Goal: Complete application form: Complete application form

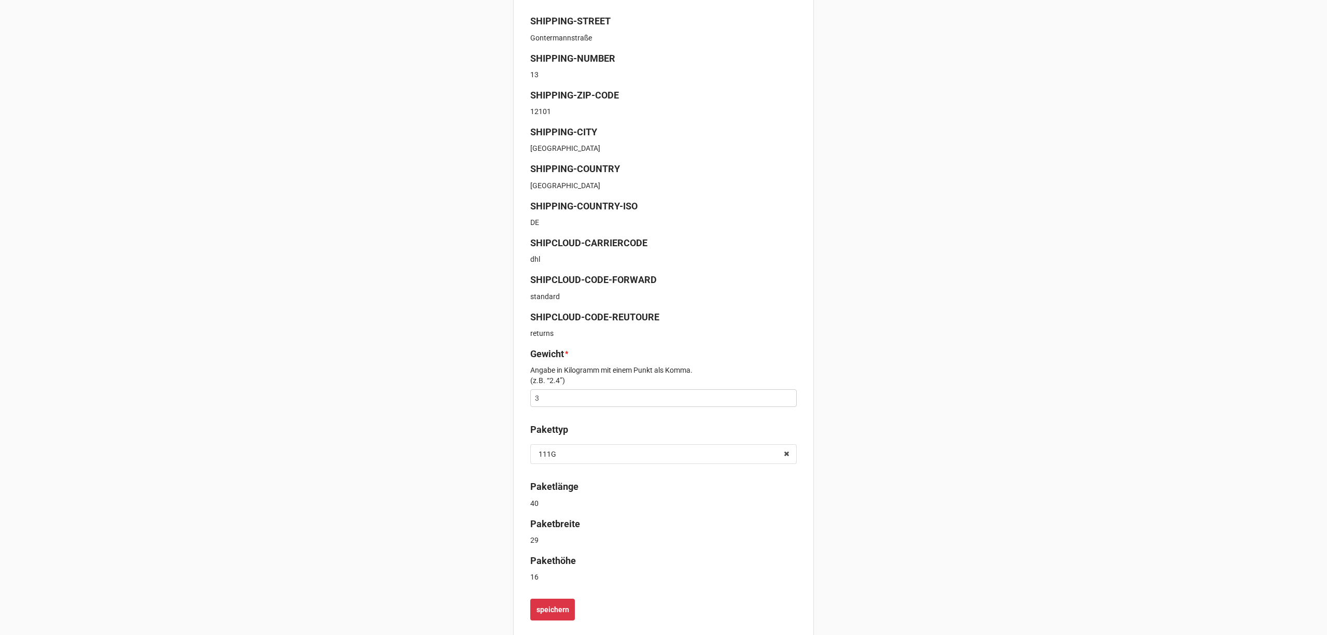
scroll to position [262, 0]
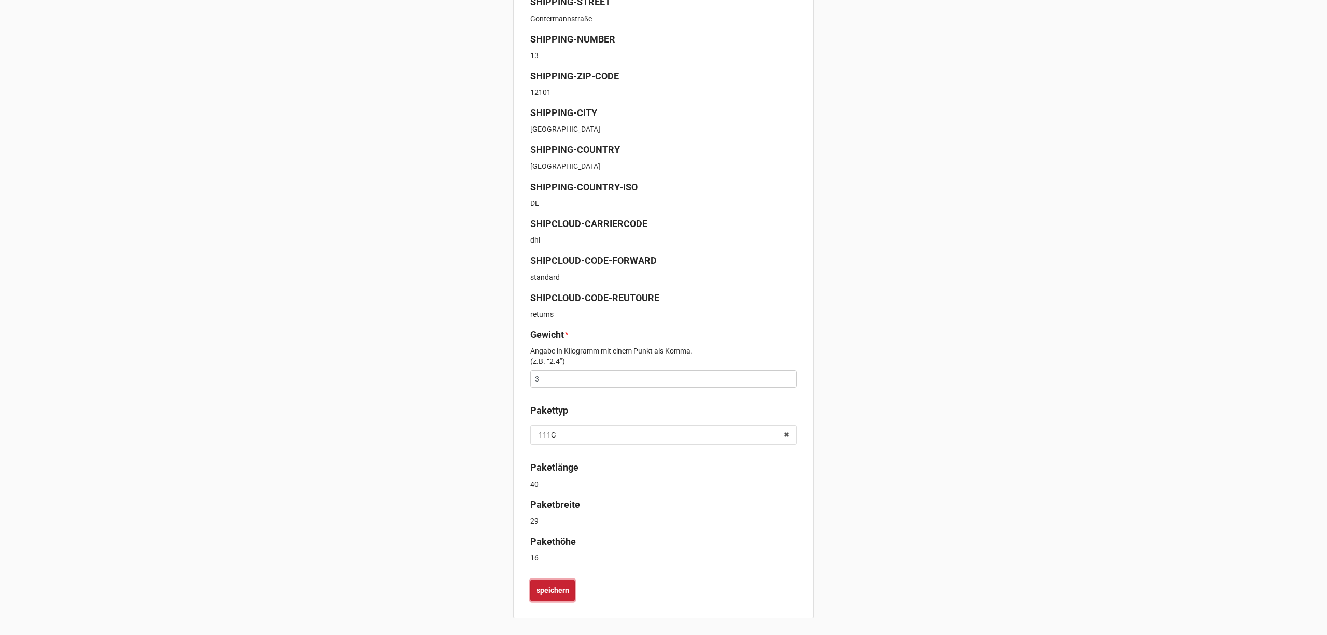
click at [546, 584] on button "speichern" at bounding box center [552, 591] width 45 height 22
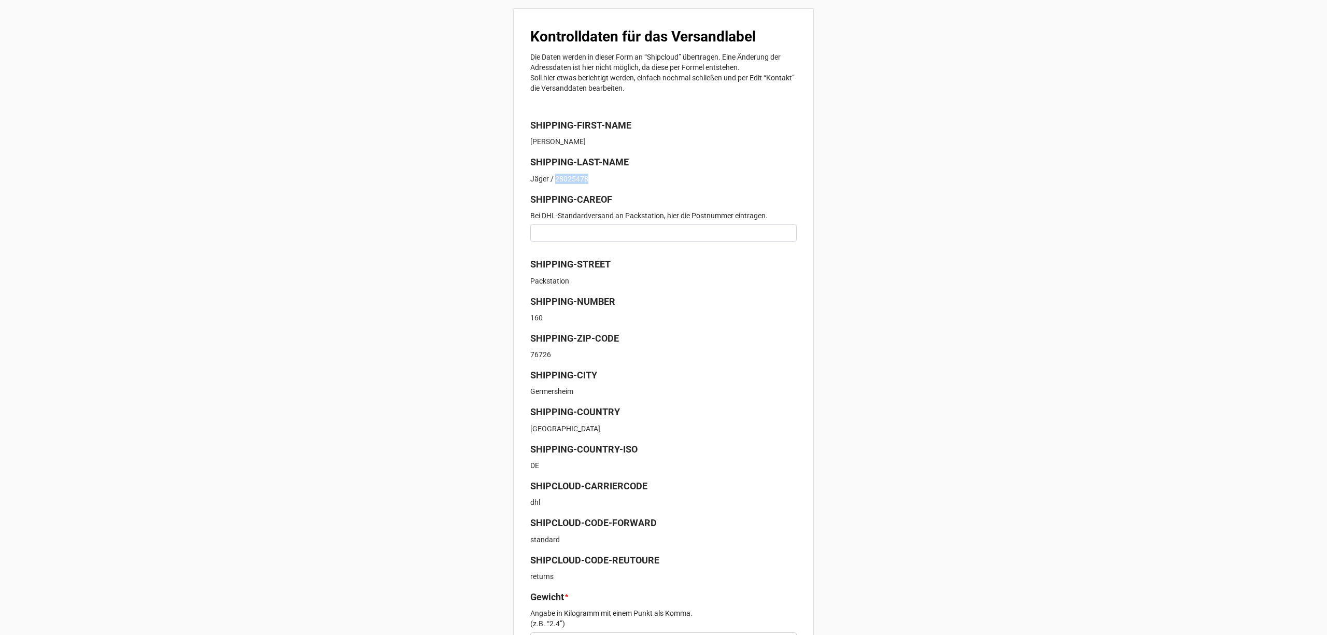
drag, startPoint x: 554, startPoint y: 176, endPoint x: 588, endPoint y: 177, distance: 34.2
click at [588, 177] on p "Jäger / 28025478" at bounding box center [663, 179] width 266 height 10
copy p "28025478"
click at [566, 233] on input at bounding box center [663, 233] width 266 height 18
paste input "28025478"
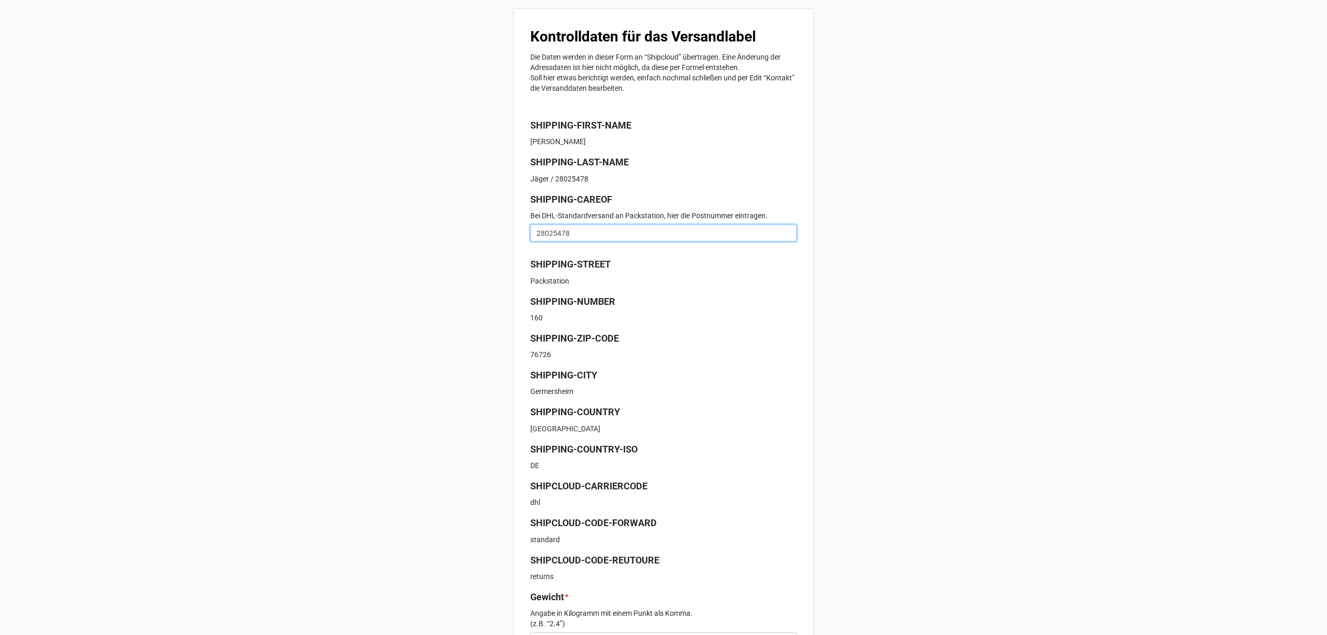
type input "28025478"
click at [685, 313] on p "160" at bounding box center [663, 318] width 266 height 10
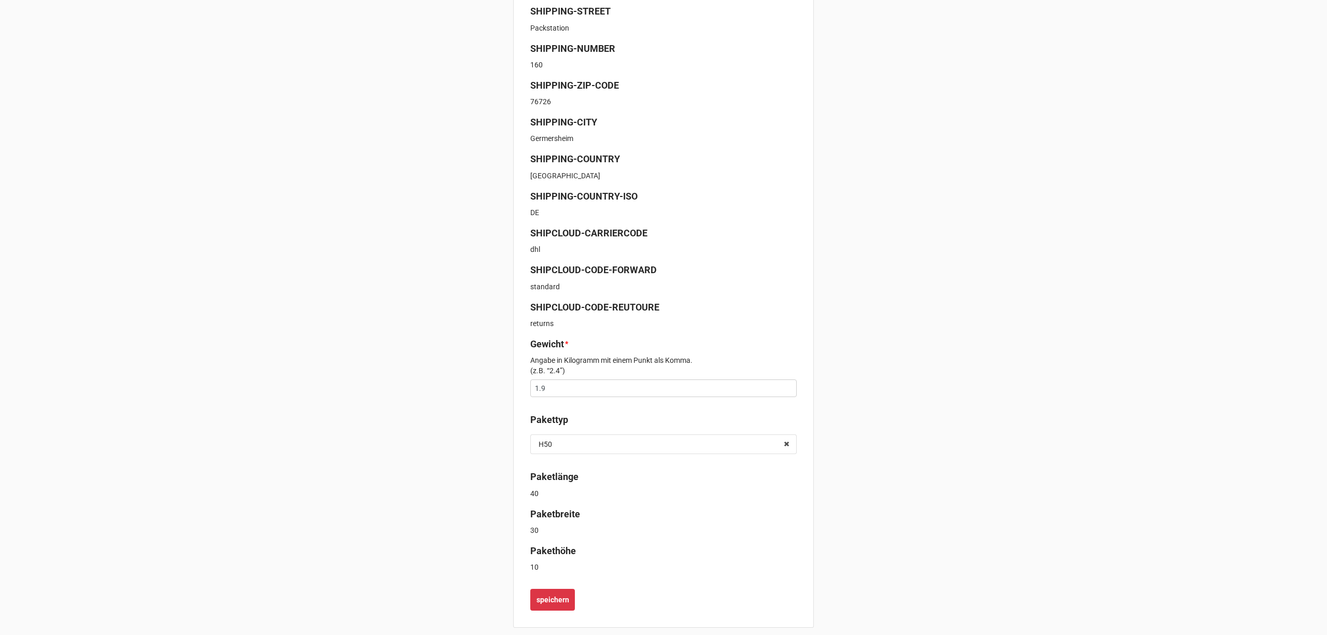
scroll to position [262, 0]
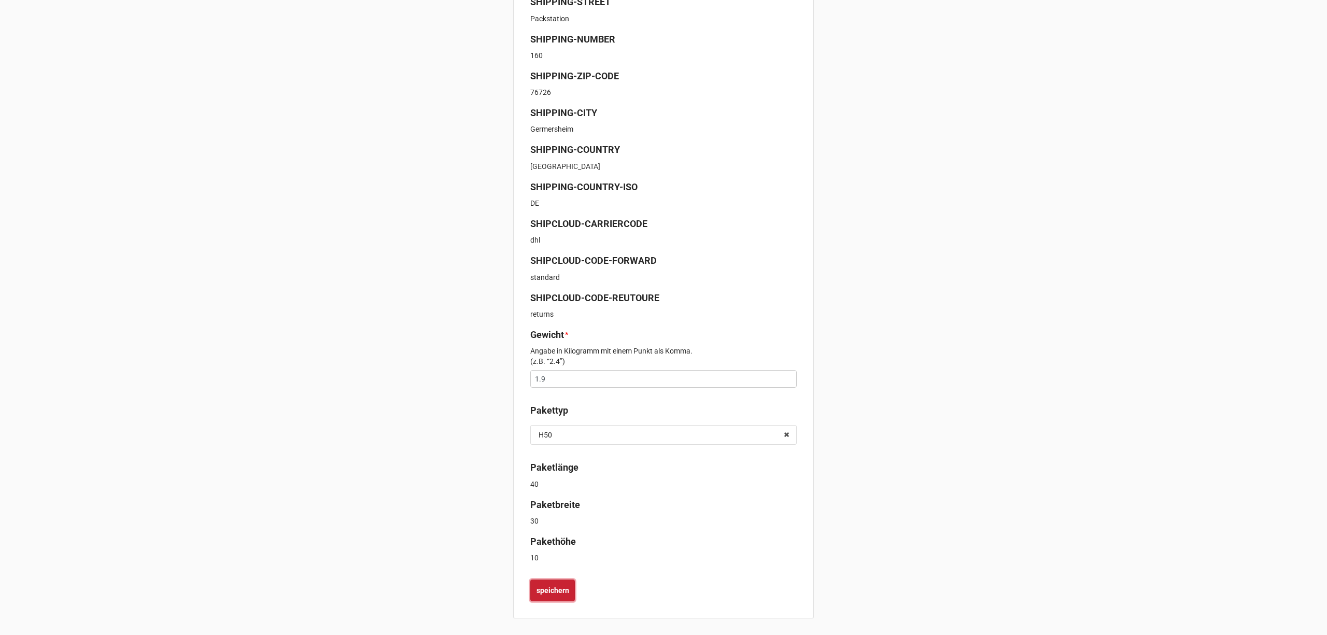
click at [544, 592] on b "speichern" at bounding box center [553, 590] width 33 height 11
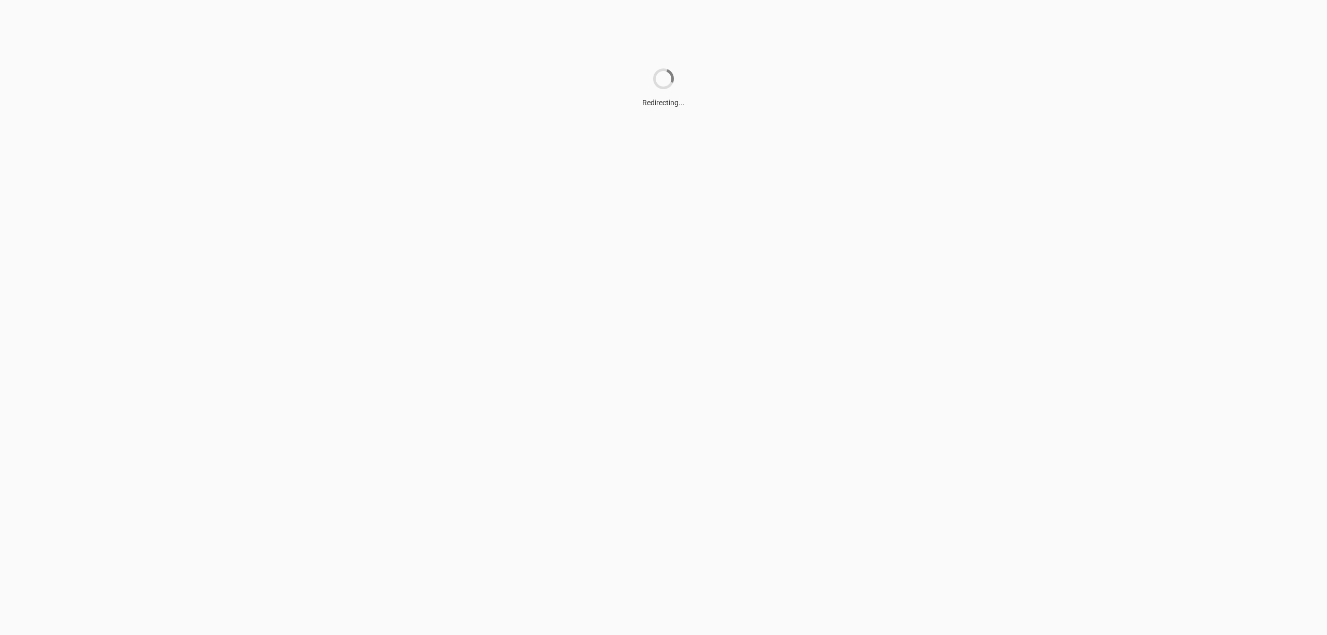
scroll to position [0, 0]
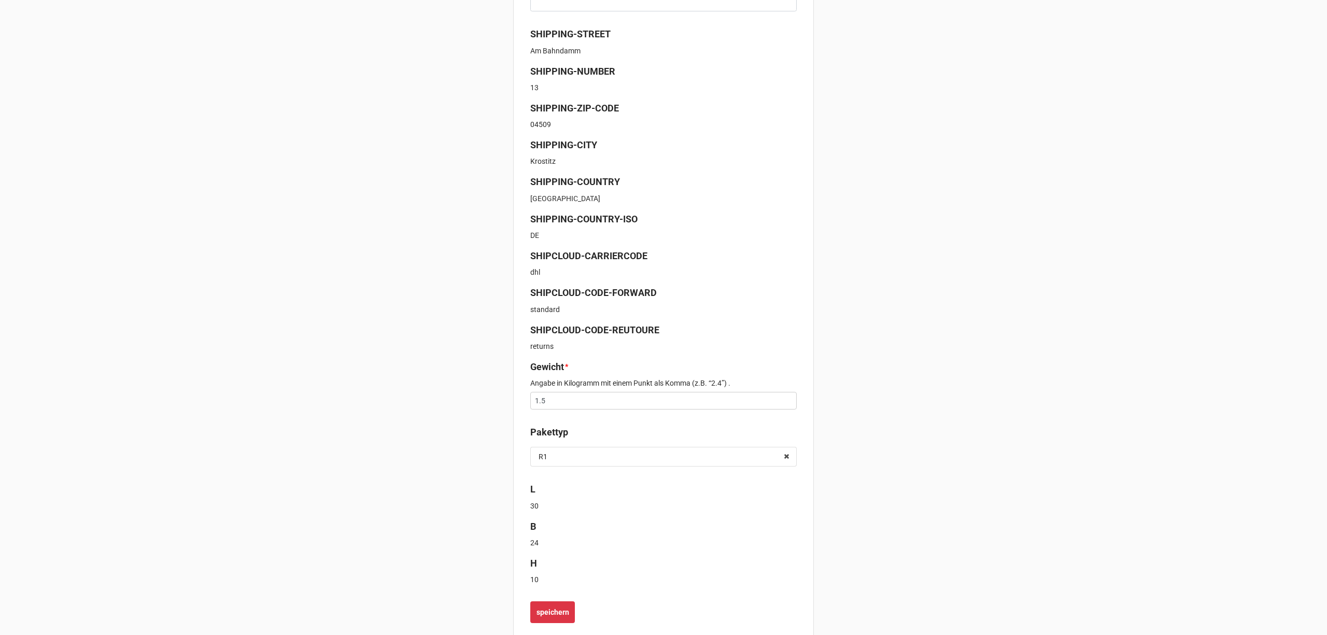
scroll to position [252, 0]
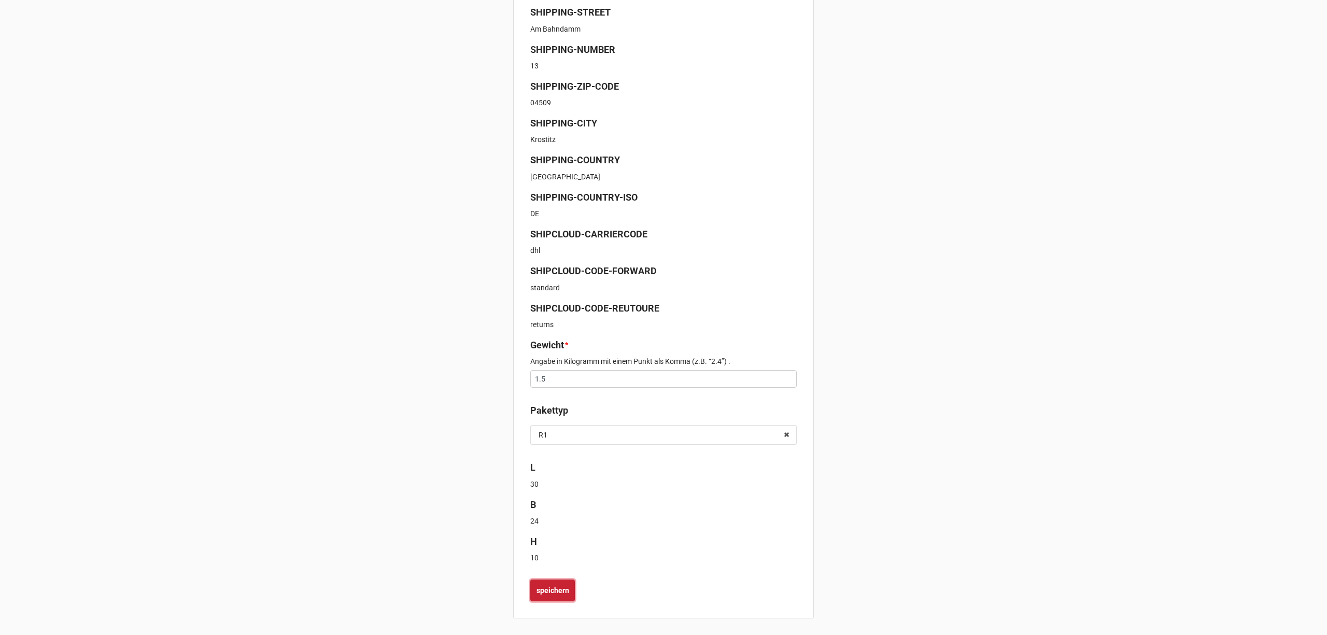
click at [554, 590] on b "speichern" at bounding box center [553, 590] width 33 height 11
click at [540, 596] on button "speichern" at bounding box center [552, 591] width 45 height 22
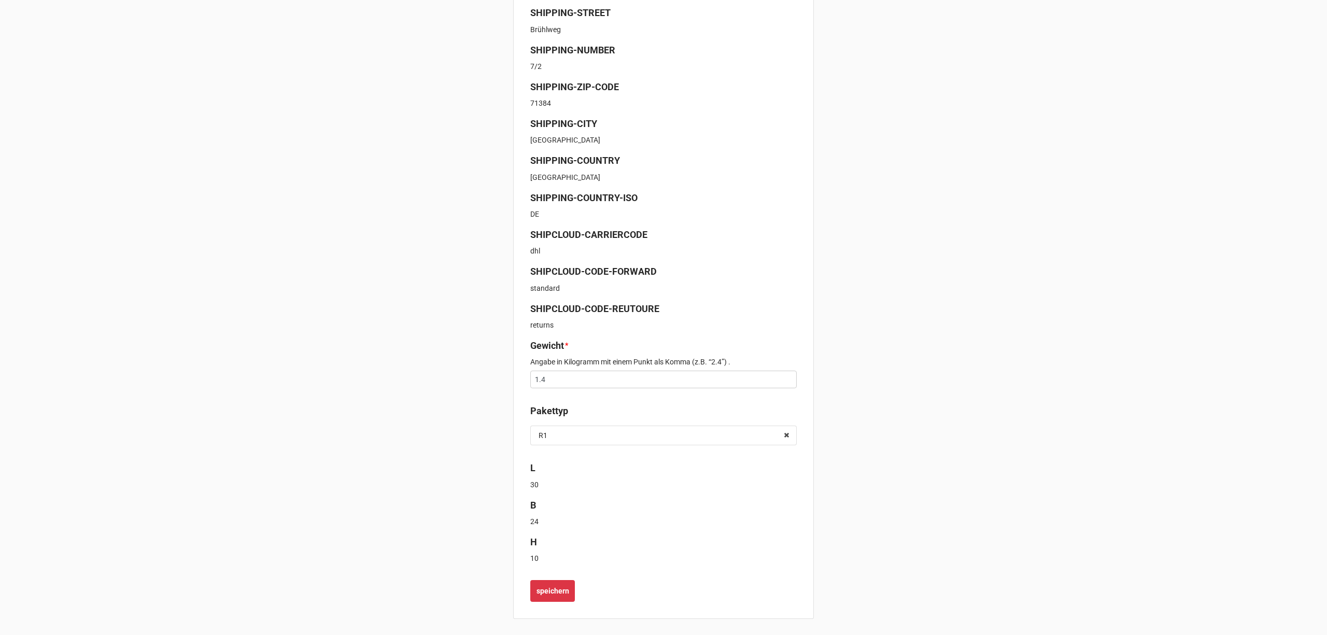
scroll to position [252, 0]
click at [548, 594] on b "speichern" at bounding box center [553, 590] width 33 height 11
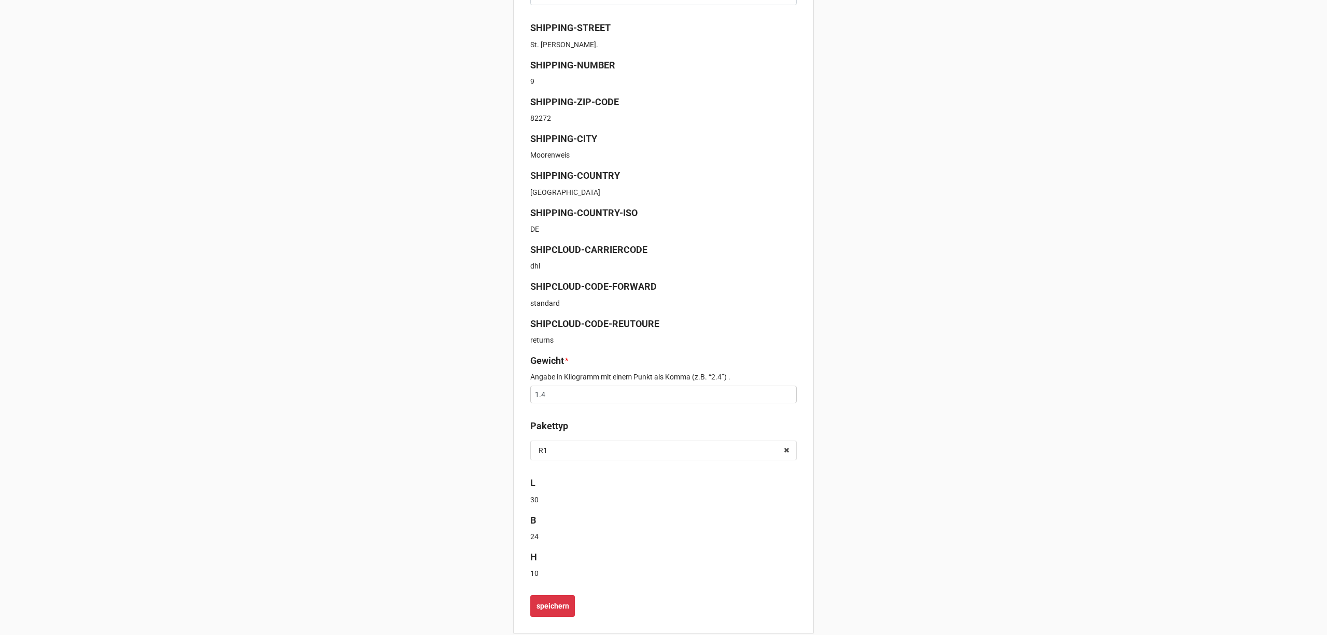
scroll to position [252, 0]
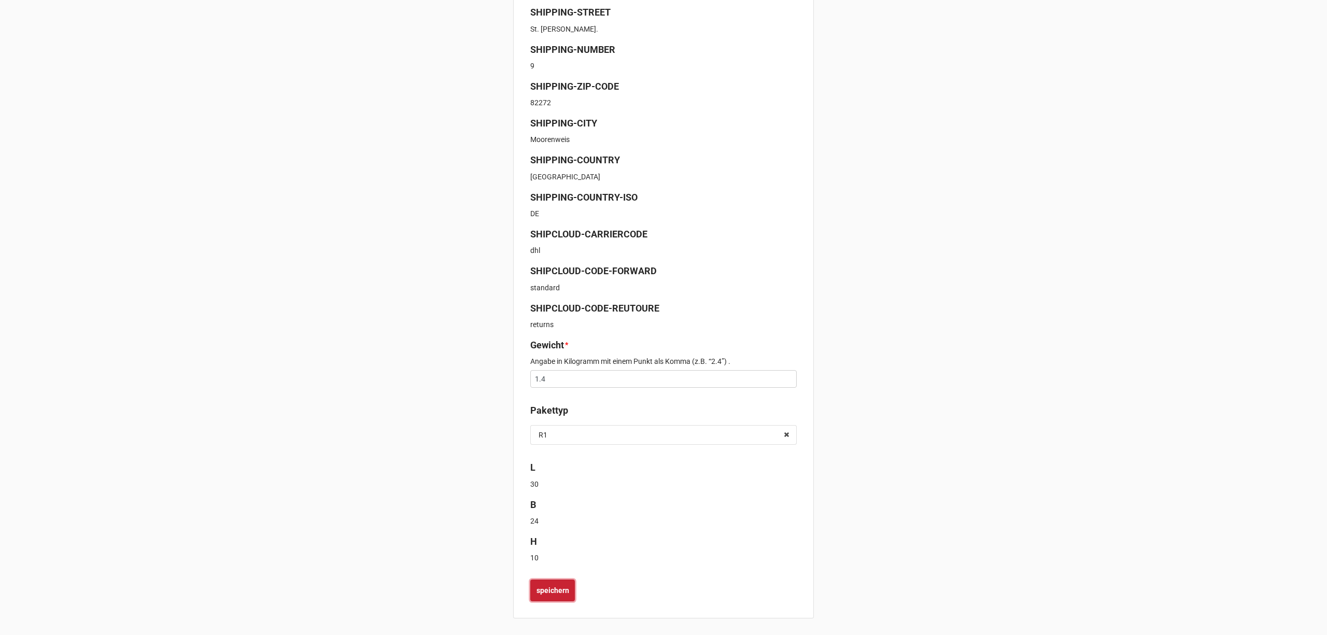
click at [548, 593] on b "speichern" at bounding box center [553, 590] width 33 height 11
